Goal: Task Accomplishment & Management: Manage account settings

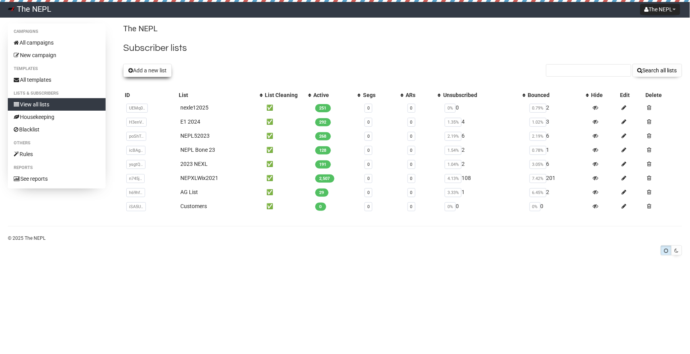
click at [148, 64] on button "Add a new list" at bounding box center [147, 70] width 49 height 13
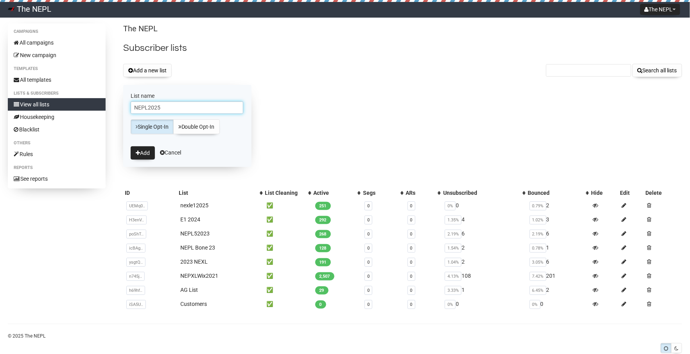
type input "NEPL2025"
click at [143, 151] on button "Add" at bounding box center [143, 152] width 24 height 13
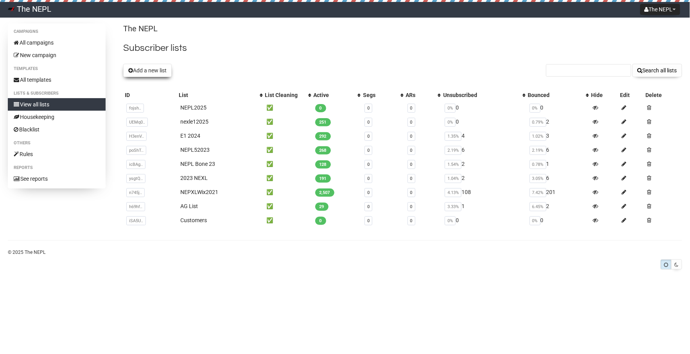
click at [158, 69] on button "Add a new list" at bounding box center [147, 70] width 49 height 13
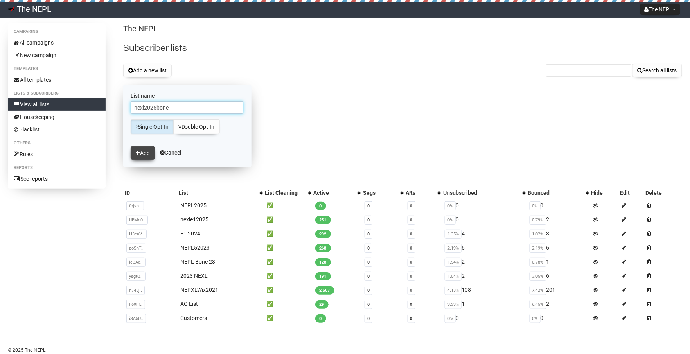
type input "nexl2025bone"
click at [149, 150] on button "Add" at bounding box center [143, 152] width 24 height 13
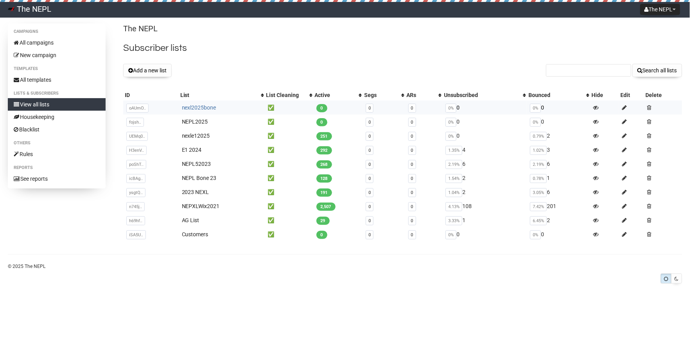
click at [194, 105] on link "nexl2025bone" at bounding box center [199, 107] width 34 height 6
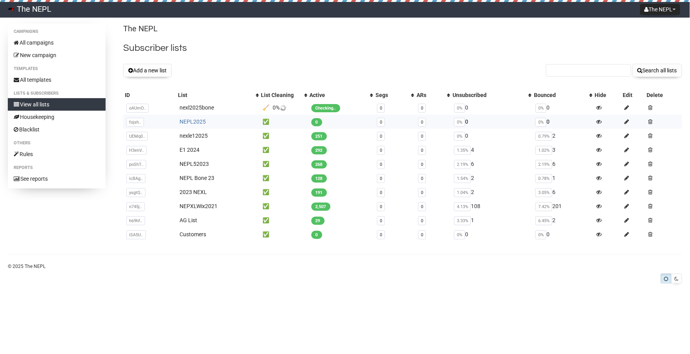
click at [201, 119] on link "NEPL2025" at bounding box center [193, 122] width 26 height 6
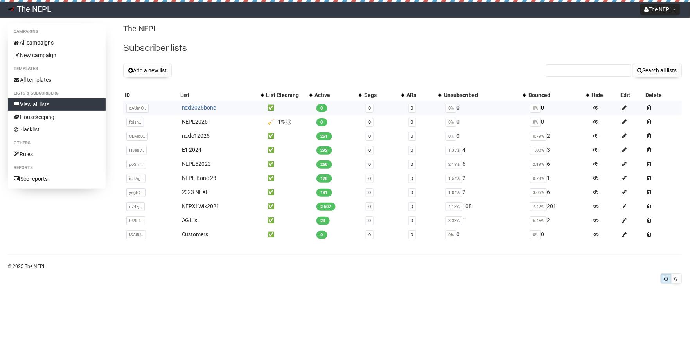
click at [191, 104] on link "nexl2025bone" at bounding box center [199, 107] width 34 height 6
click at [212, 107] on link "nexl2025bone" at bounding box center [199, 107] width 34 height 6
click at [197, 120] on link "NEPL2025" at bounding box center [195, 122] width 26 height 6
